Goal: Navigation & Orientation: Find specific page/section

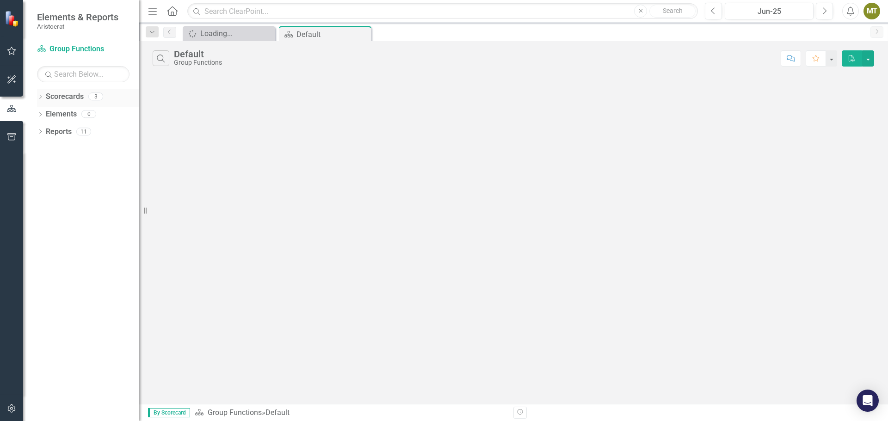
click at [43, 96] on icon "Dropdown" at bounding box center [40, 97] width 6 height 5
click at [65, 131] on link "Operational" at bounding box center [95, 132] width 88 height 11
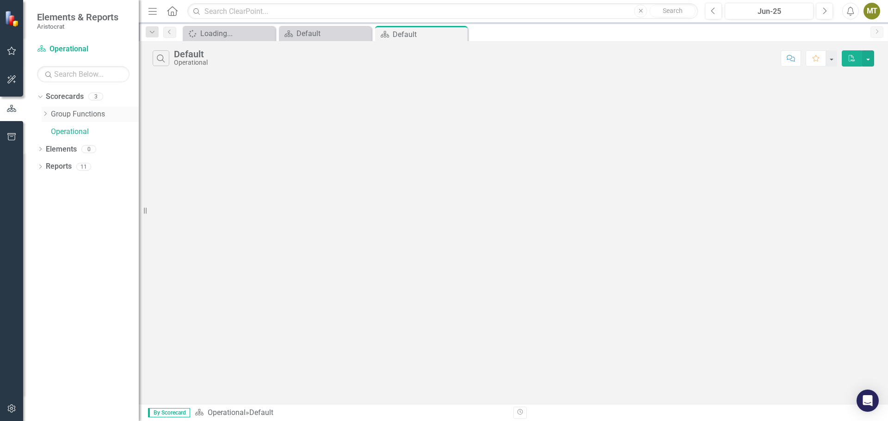
click at [88, 116] on link "Group Functions" at bounding box center [95, 114] width 88 height 11
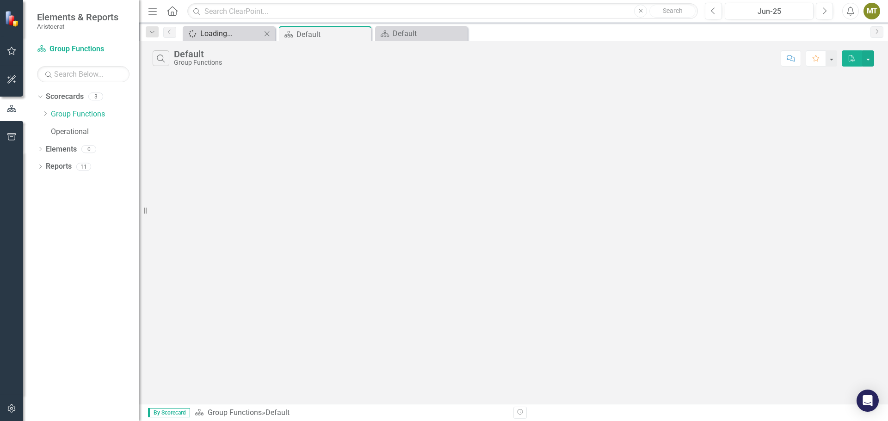
click at [232, 34] on div "Loading..." at bounding box center [230, 34] width 61 height 12
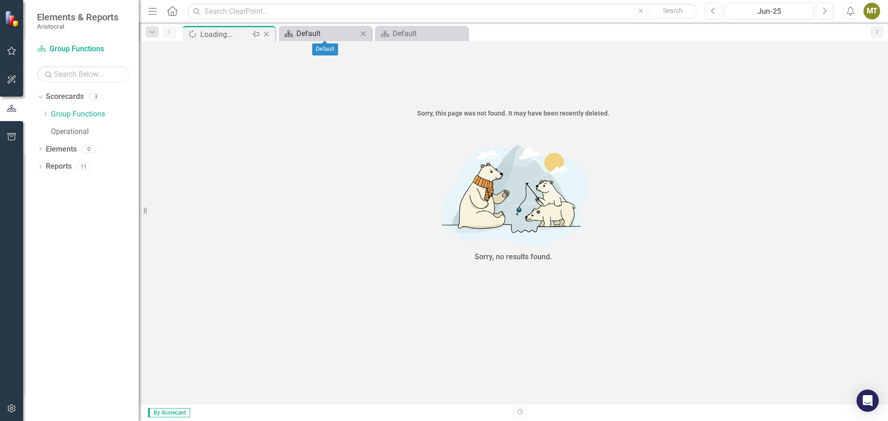
click at [327, 35] on div "Default" at bounding box center [326, 34] width 61 height 12
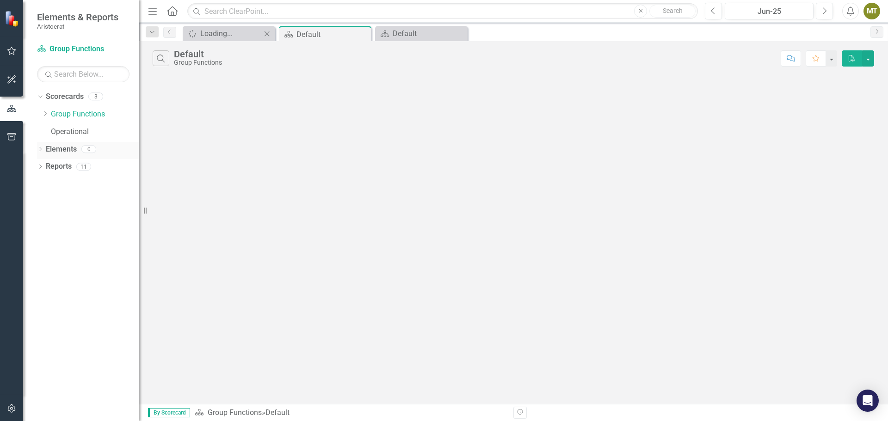
click at [40, 151] on icon at bounding box center [40, 149] width 2 height 4
click at [232, 35] on div "Loading..." at bounding box center [230, 34] width 61 height 12
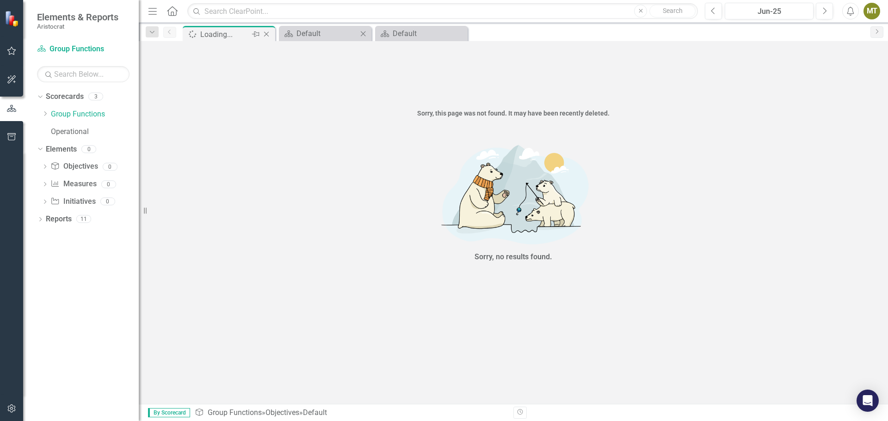
click at [318, 39] on div "Scorecard Default Close" at bounding box center [325, 33] width 93 height 15
click at [336, 34] on div "Default" at bounding box center [326, 34] width 61 height 12
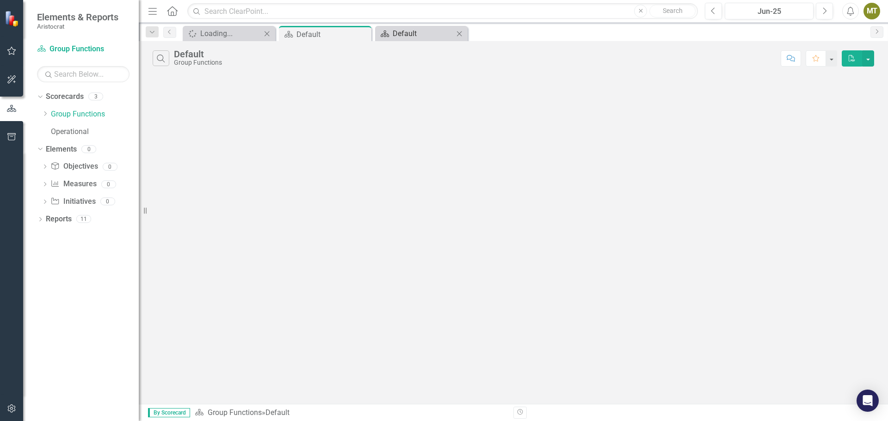
click at [414, 37] on div "Default" at bounding box center [423, 34] width 61 height 12
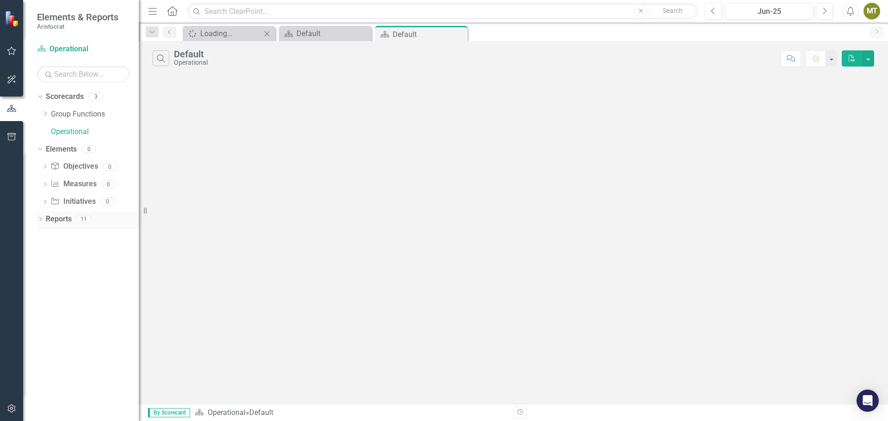
click at [39, 219] on icon "Dropdown" at bounding box center [40, 220] width 6 height 5
click at [73, 235] on link "Scorecard Scorecards" at bounding box center [75, 235] width 50 height 11
click at [311, 37] on div "Default" at bounding box center [326, 34] width 61 height 12
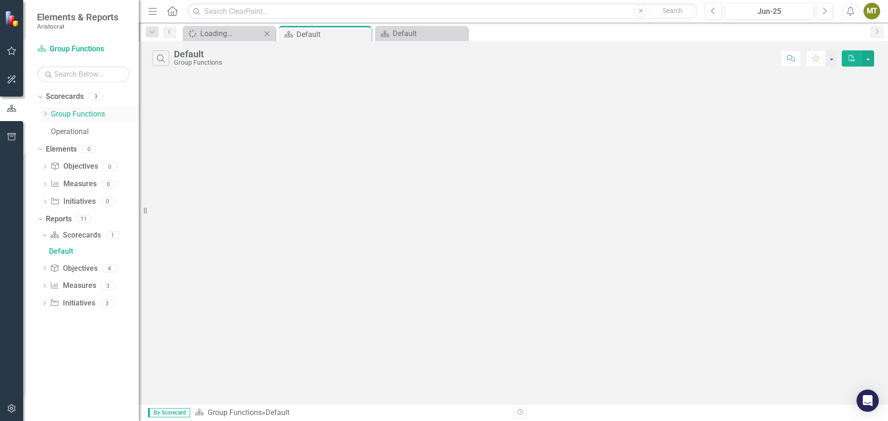
click at [44, 116] on icon "Dropdown" at bounding box center [45, 114] width 7 height 6
click at [90, 132] on link "Key Risk Indicators" at bounding box center [99, 132] width 79 height 11
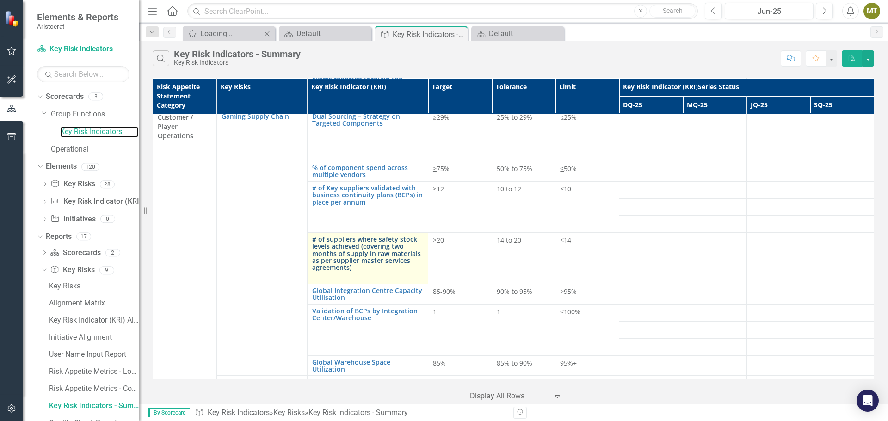
scroll to position [792, 0]
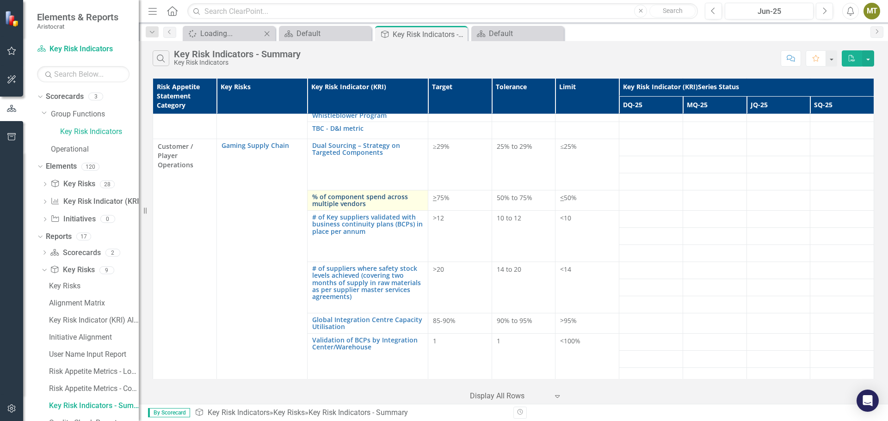
click at [346, 193] on link "% of component spend across multiple vendors" at bounding box center [367, 200] width 111 height 14
